Goal: Find specific page/section: Find specific page/section

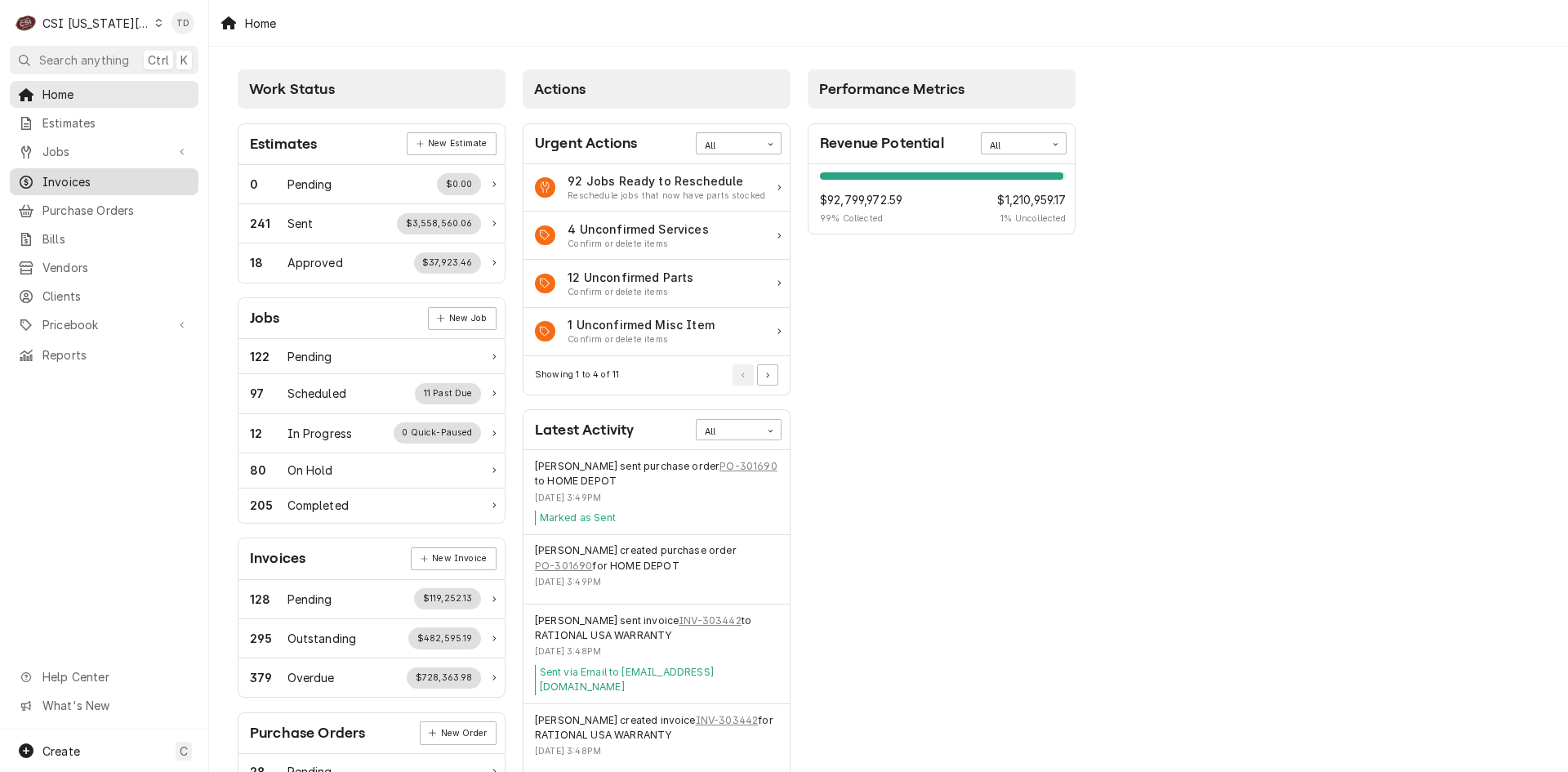
click at [124, 177] on span "Invoices" at bounding box center [116, 182] width 148 height 17
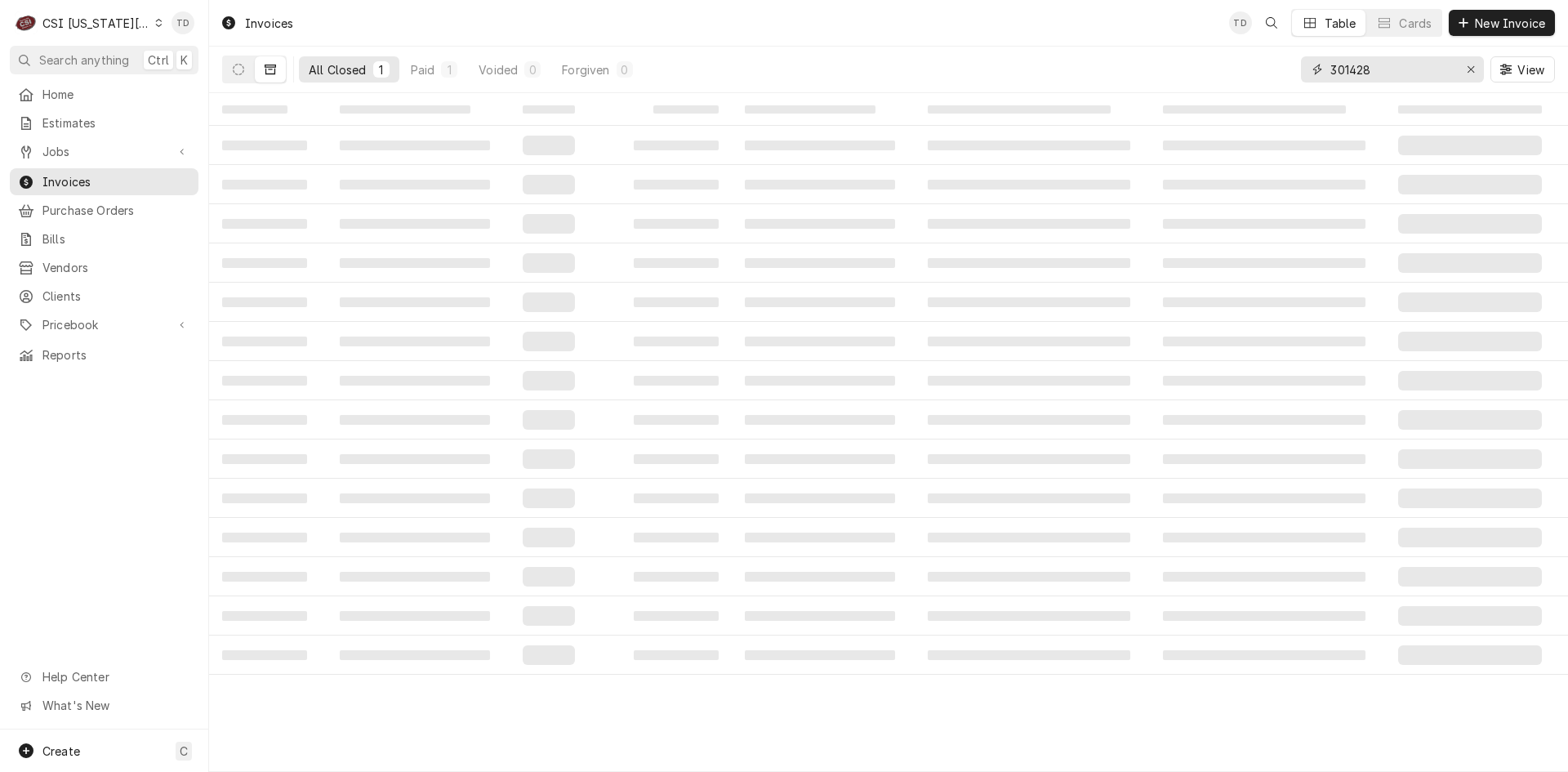
click at [1375, 75] on input "301428" at bounding box center [1392, 69] width 122 height 26
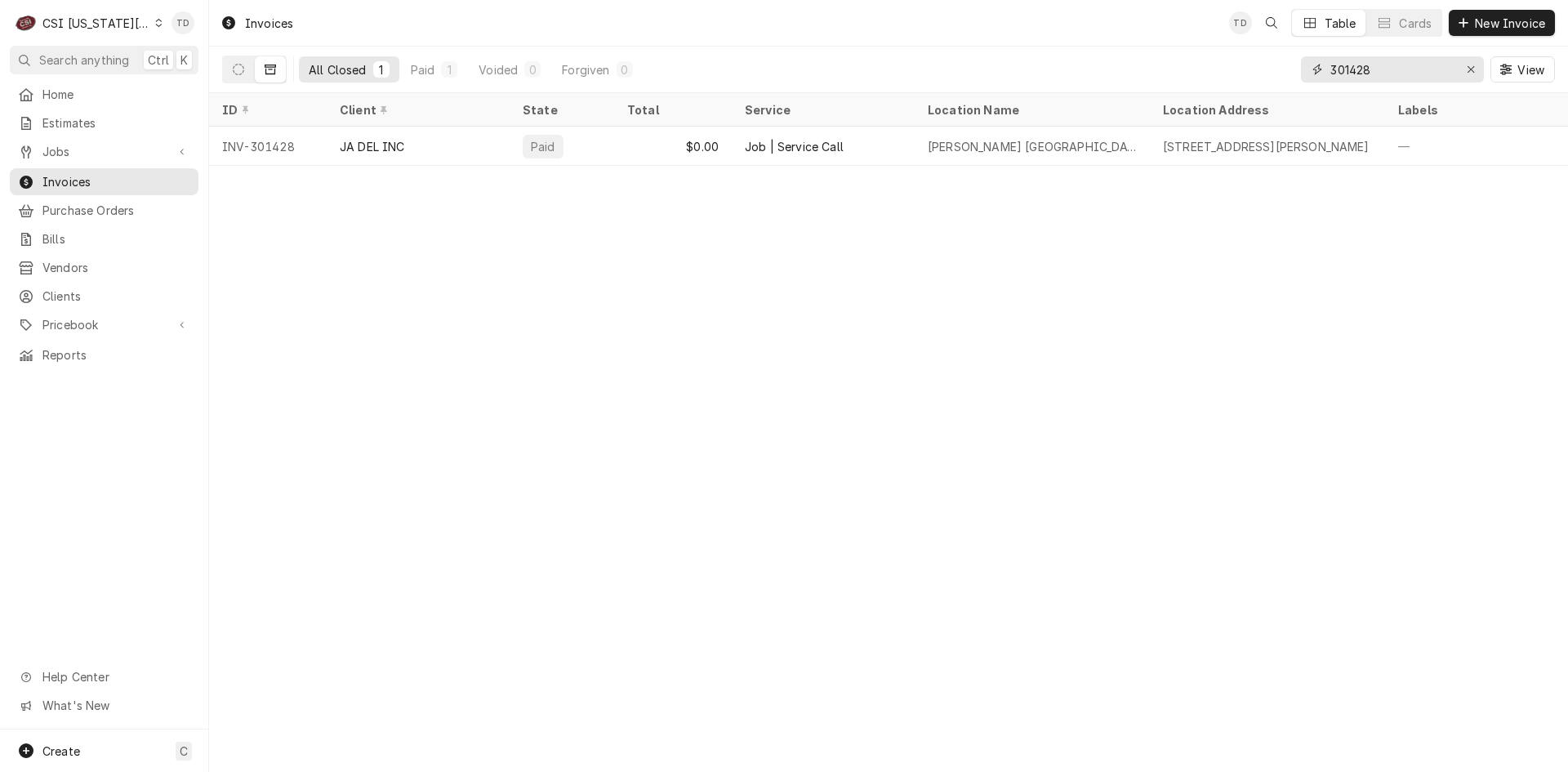
click at [1375, 73] on input "301428" at bounding box center [1392, 69] width 122 height 26
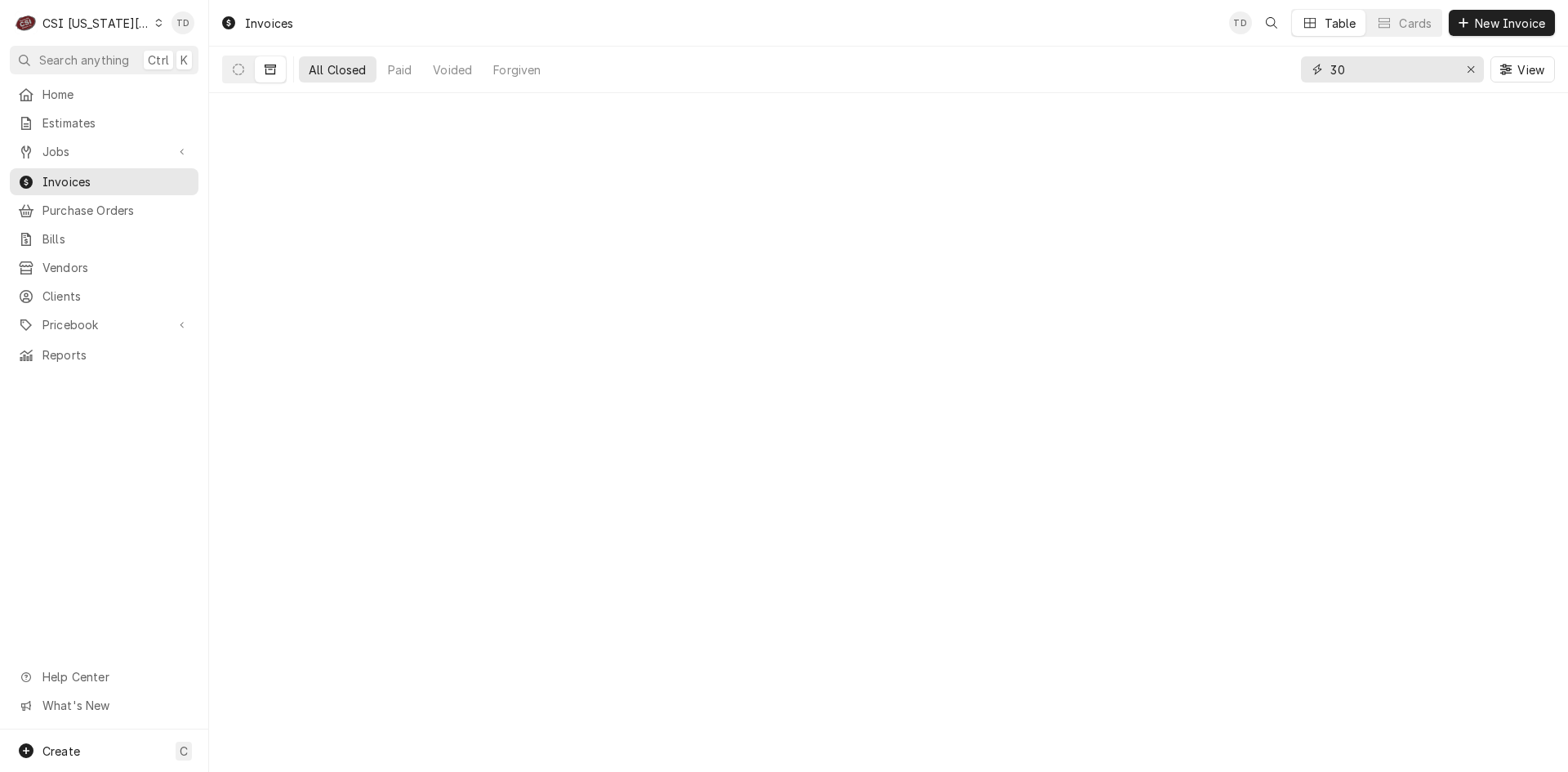
type input "3"
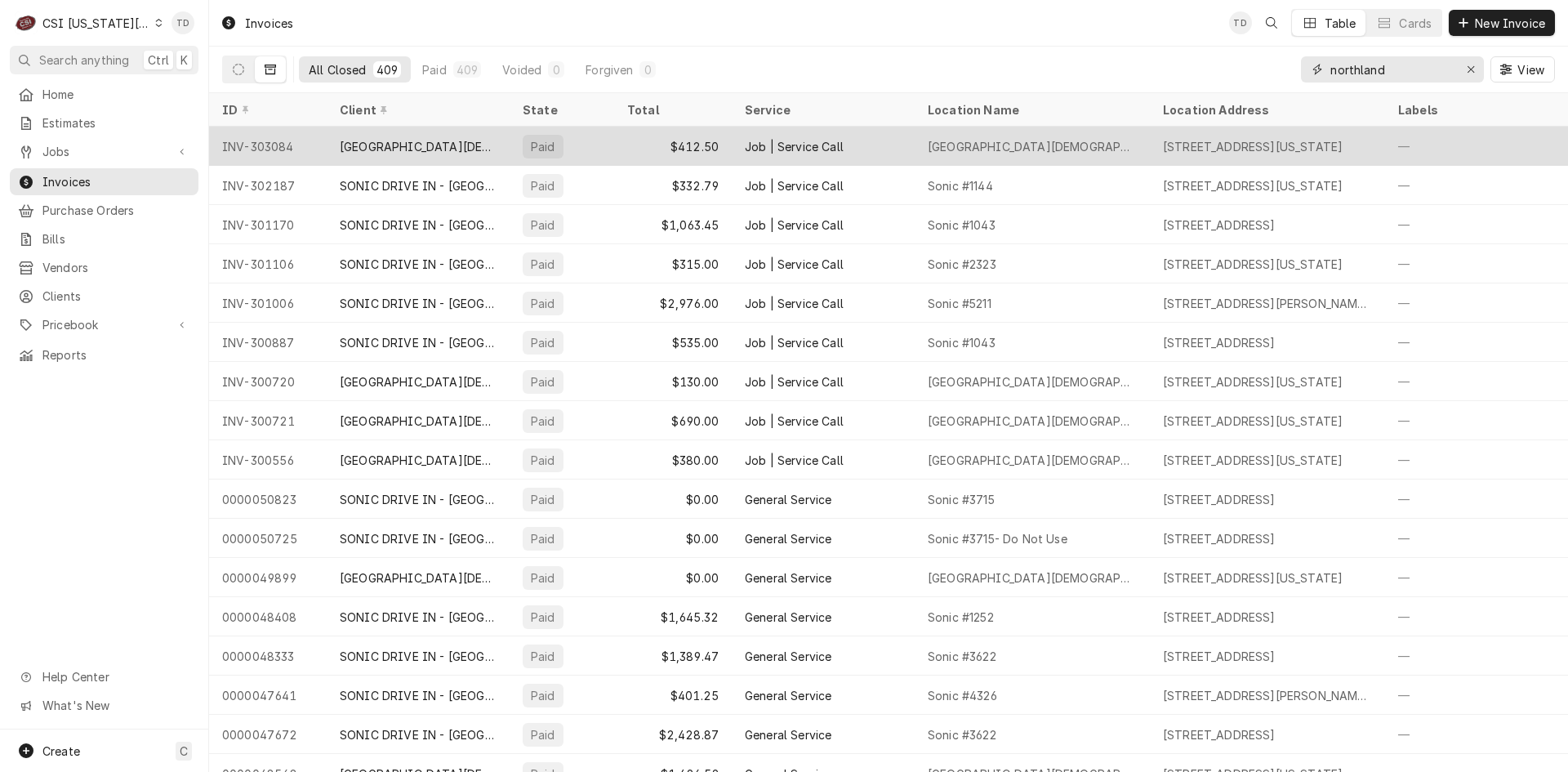
type input "northland"
click at [437, 146] on div "NORTHLAND CHRISTIAN SCHOOL" at bounding box center [418, 146] width 157 height 17
